Goal: Task Accomplishment & Management: Complete application form

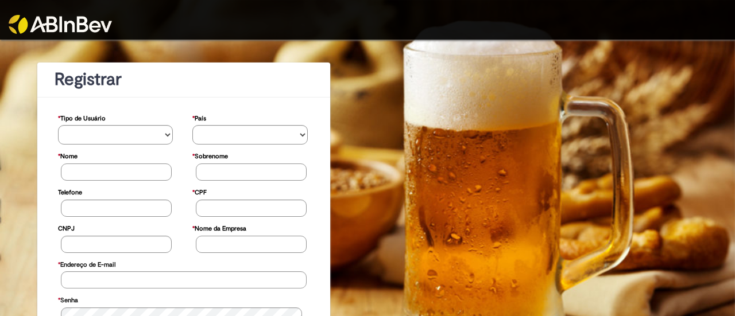
click at [418, 33] on div at bounding box center [367, 20] width 735 height 40
click at [344, 33] on div at bounding box center [367, 20] width 735 height 40
click at [338, 17] on div at bounding box center [367, 20] width 735 height 40
click at [487, 14] on div at bounding box center [367, 20] width 735 height 40
click at [568, 16] on div at bounding box center [367, 20] width 735 height 40
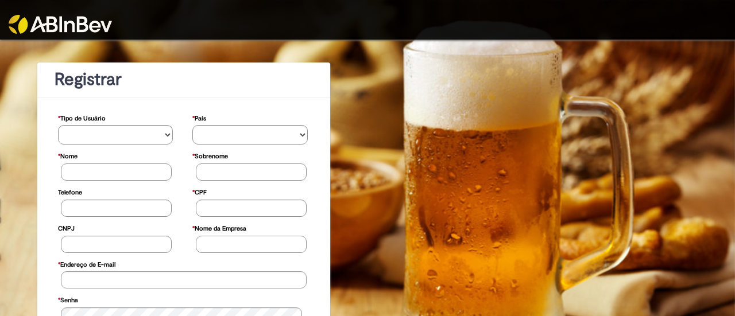
drag, startPoint x: 278, startPoint y: 19, endPoint x: 364, endPoint y: 30, distance: 86.9
click at [281, 21] on div at bounding box center [367, 20] width 735 height 40
click at [365, 30] on div at bounding box center [367, 20] width 735 height 40
drag, startPoint x: 427, startPoint y: 24, endPoint x: 478, endPoint y: 18, distance: 50.8
click at [436, 24] on div at bounding box center [367, 20] width 735 height 40
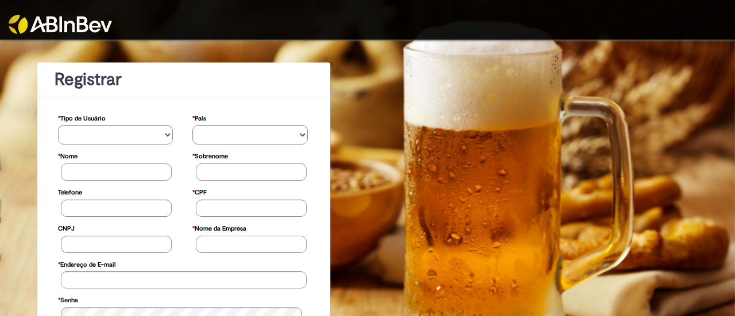
drag, startPoint x: 482, startPoint y: 18, endPoint x: 548, endPoint y: 18, distance: 66.6
click at [482, 18] on div at bounding box center [367, 20] width 735 height 40
click at [568, 17] on div at bounding box center [367, 20] width 735 height 40
drag, startPoint x: 611, startPoint y: 17, endPoint x: 621, endPoint y: 17, distance: 10.3
click at [621, 17] on div at bounding box center [367, 20] width 735 height 40
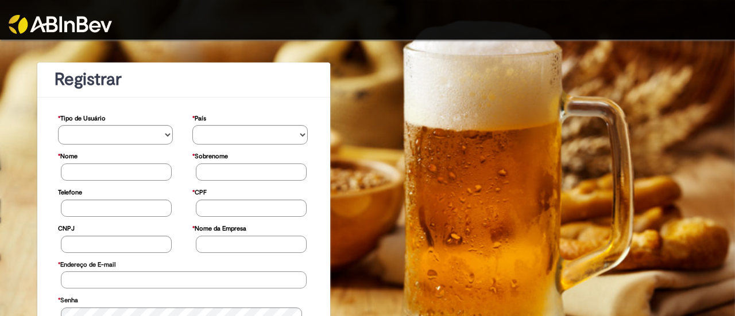
click at [652, 17] on div at bounding box center [367, 20] width 735 height 40
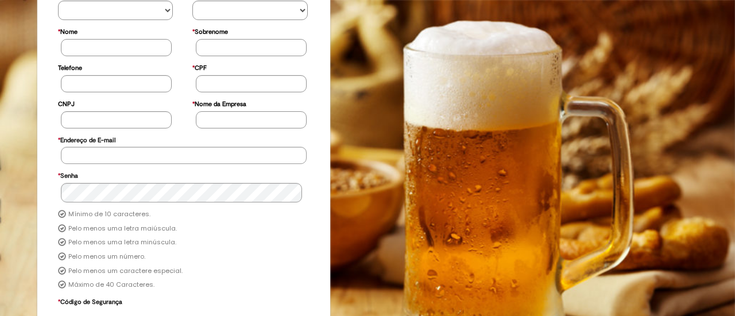
scroll to position [195, 0]
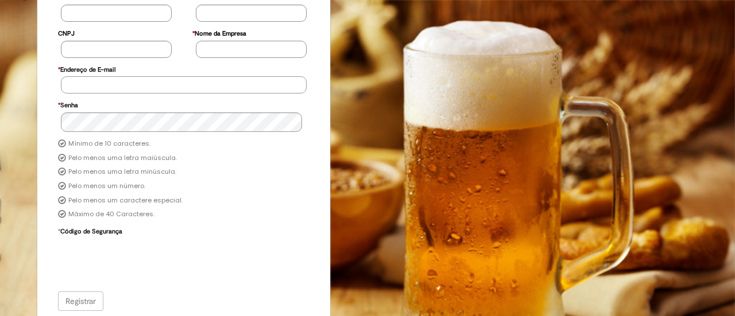
click at [175, 86] on input "* Endereço de E-mail" at bounding box center [184, 84] width 246 height 17
click at [274, 190] on div "Mínimo de 10 caracteres. Pelo menos uma letra maiúscula. Pelo menos uma letra m…" at bounding box center [183, 179] width 269 height 85
click at [242, 190] on div "Mínimo de 10 caracteres. Pelo menos uma letra maiúscula. Pelo menos uma letra m…" at bounding box center [183, 179] width 269 height 85
